Goal: Information Seeking & Learning: Find specific page/section

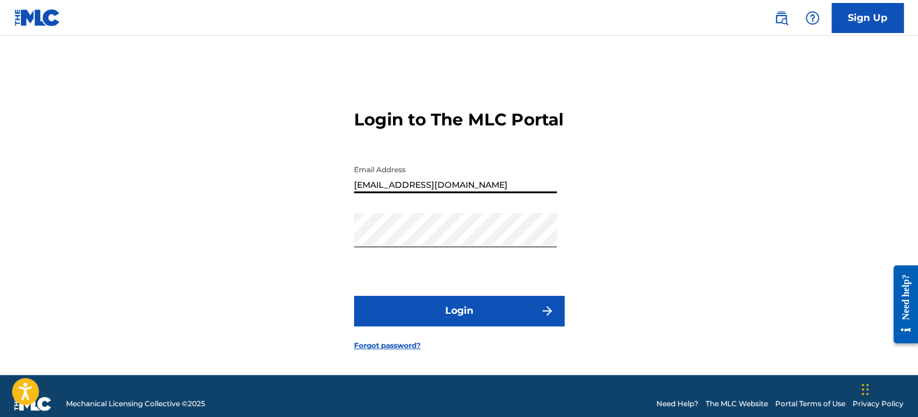
click at [38, 19] on img at bounding box center [37, 17] width 46 height 17
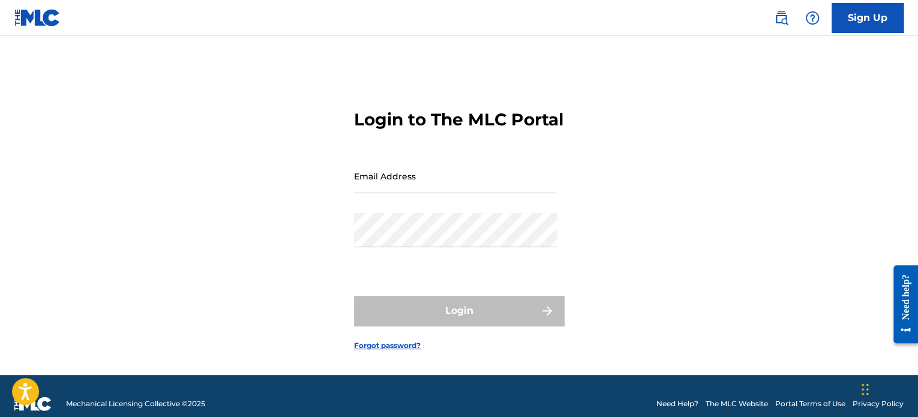
click at [785, 26] on link at bounding box center [781, 18] width 24 height 24
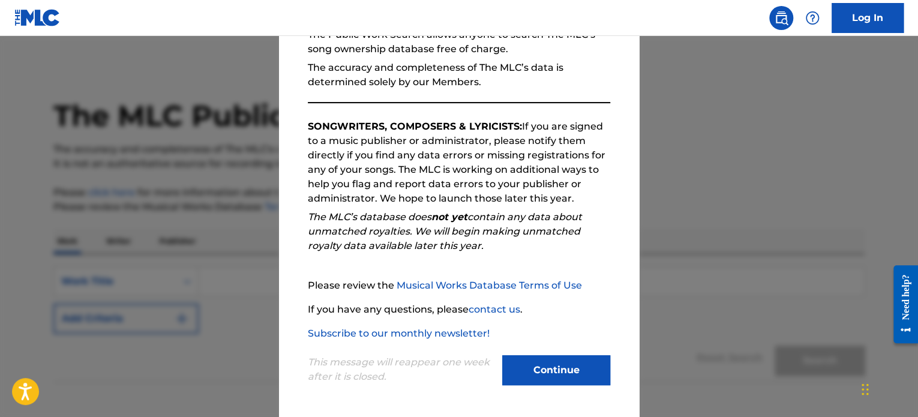
scroll to position [1, 0]
click at [514, 380] on button "Continue" at bounding box center [556, 370] width 108 height 30
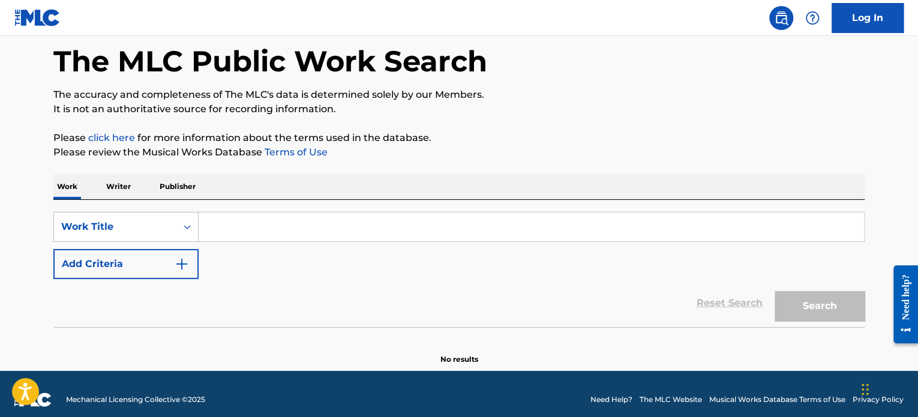
scroll to position [66, 0]
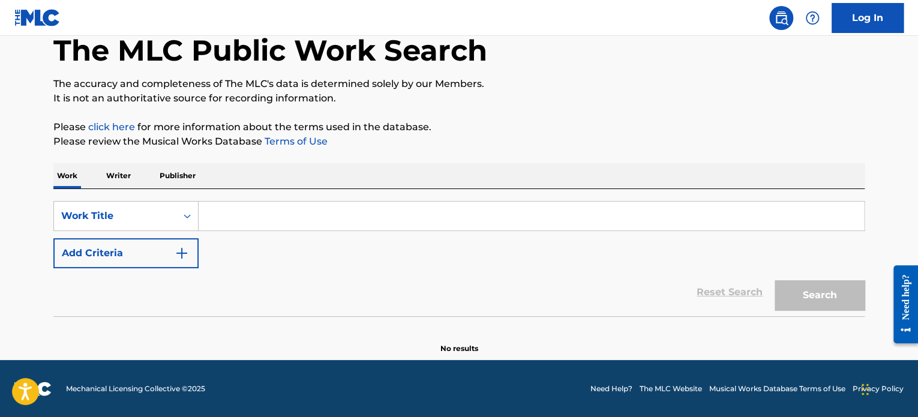
click at [238, 218] on input "Search Form" at bounding box center [531, 216] width 665 height 29
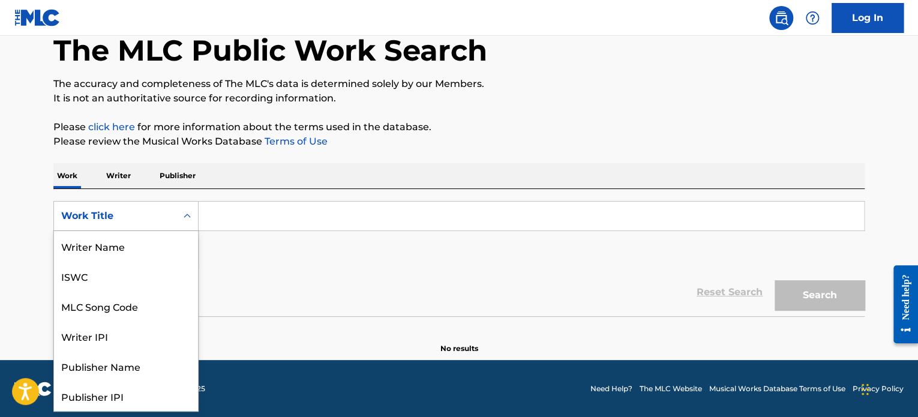
click at [189, 217] on icon "Search Form" at bounding box center [187, 216] width 7 height 4
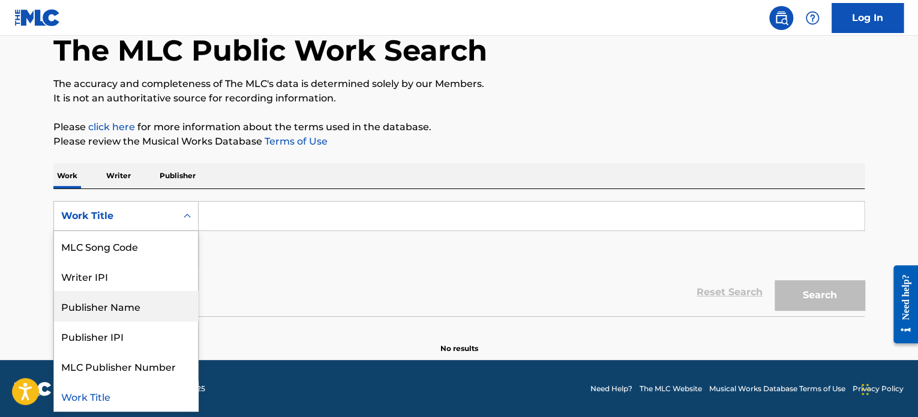
click at [162, 303] on div "Publisher Name" at bounding box center [126, 306] width 144 height 30
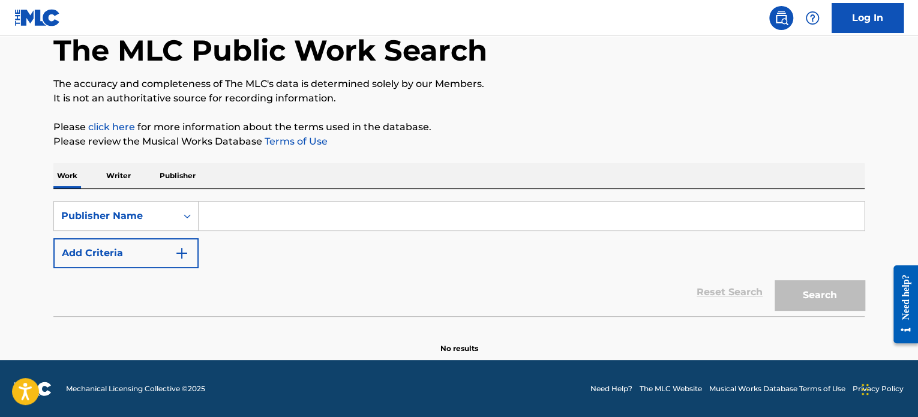
click at [244, 221] on input "Search Form" at bounding box center [531, 216] width 665 height 29
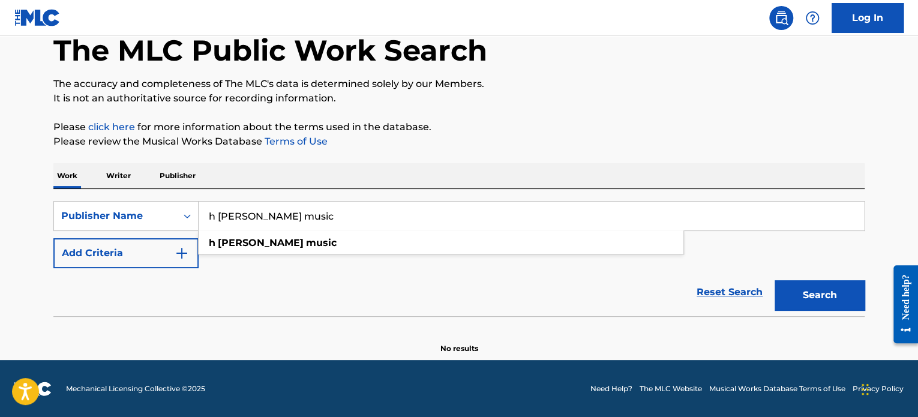
type input "h [PERSON_NAME] music"
click at [774, 280] on button "Search" at bounding box center [819, 295] width 90 height 30
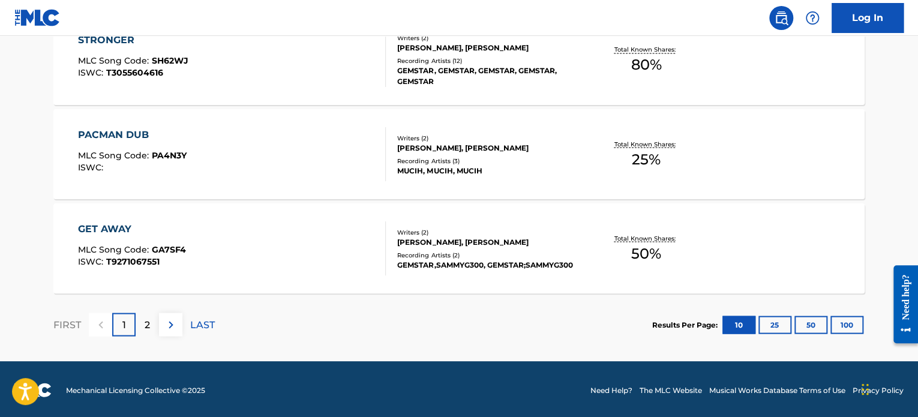
scroll to position [1051, 0]
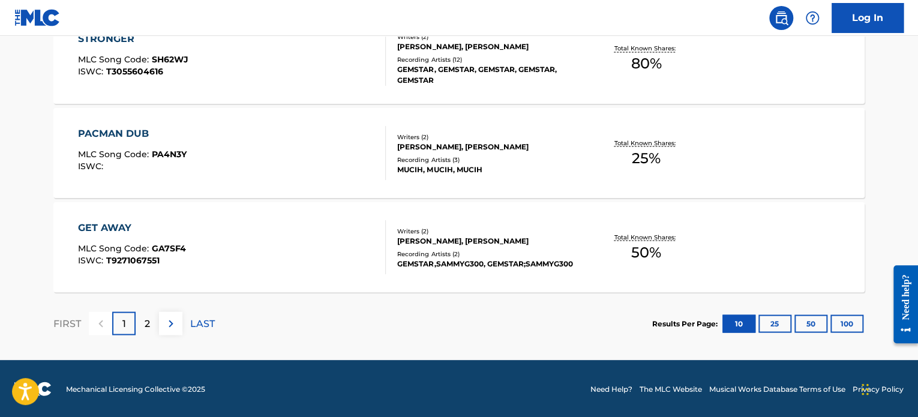
click at [152, 325] on div "2" at bounding box center [147, 322] width 23 height 23
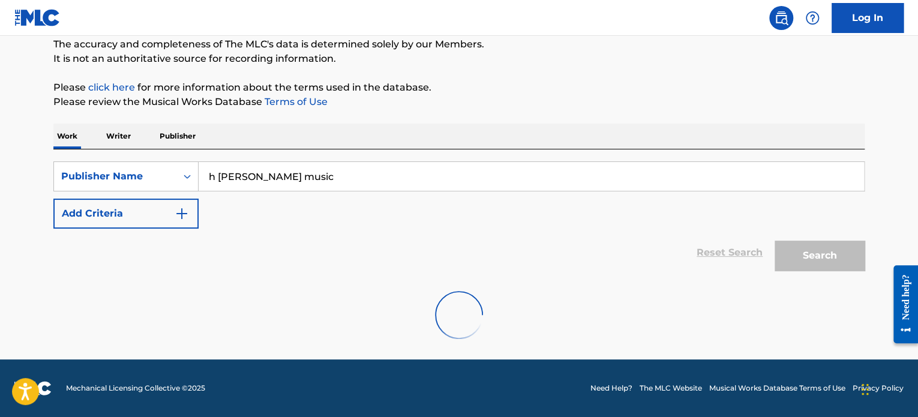
scroll to position [203, 0]
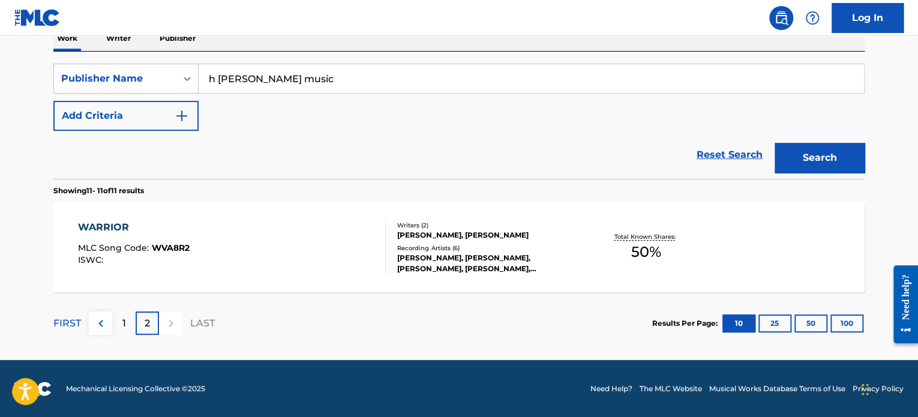
click at [115, 322] on div "1" at bounding box center [123, 322] width 23 height 23
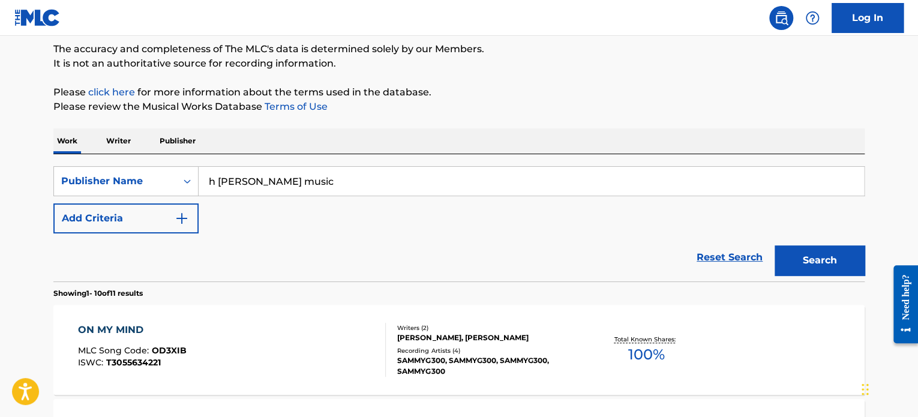
scroll to position [0, 0]
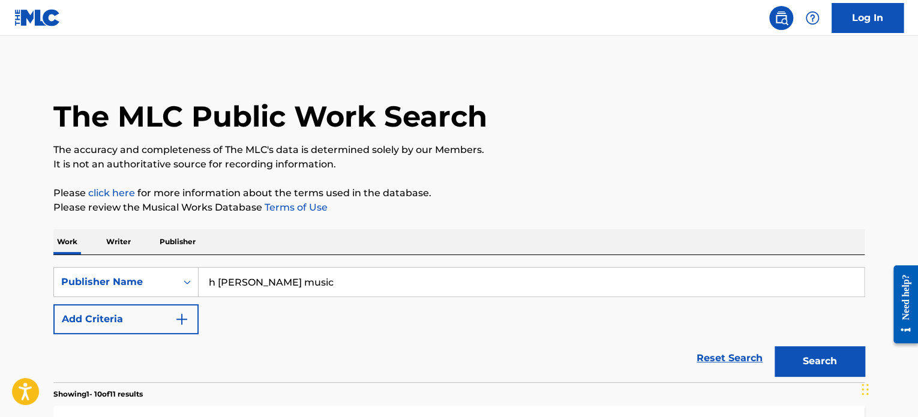
click at [888, 19] on link "Log In" at bounding box center [867, 18] width 72 height 30
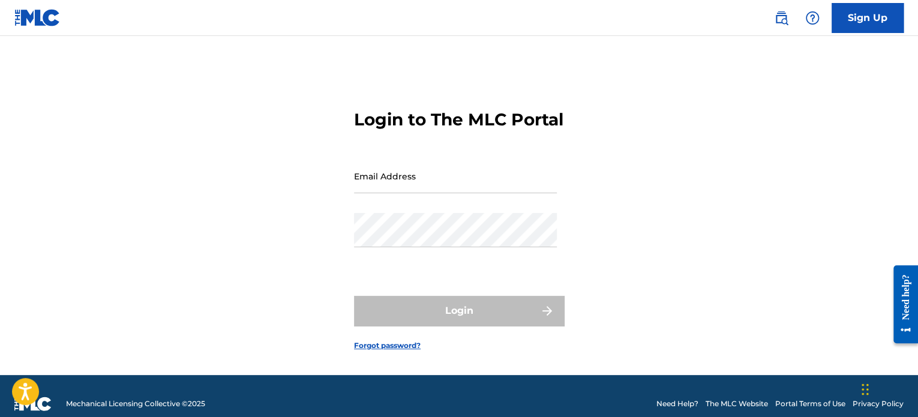
click at [496, 193] on input "Email Address" at bounding box center [455, 176] width 203 height 34
type input "[EMAIL_ADDRESS][DOMAIN_NAME]"
